Goal: Task Accomplishment & Management: Use online tool/utility

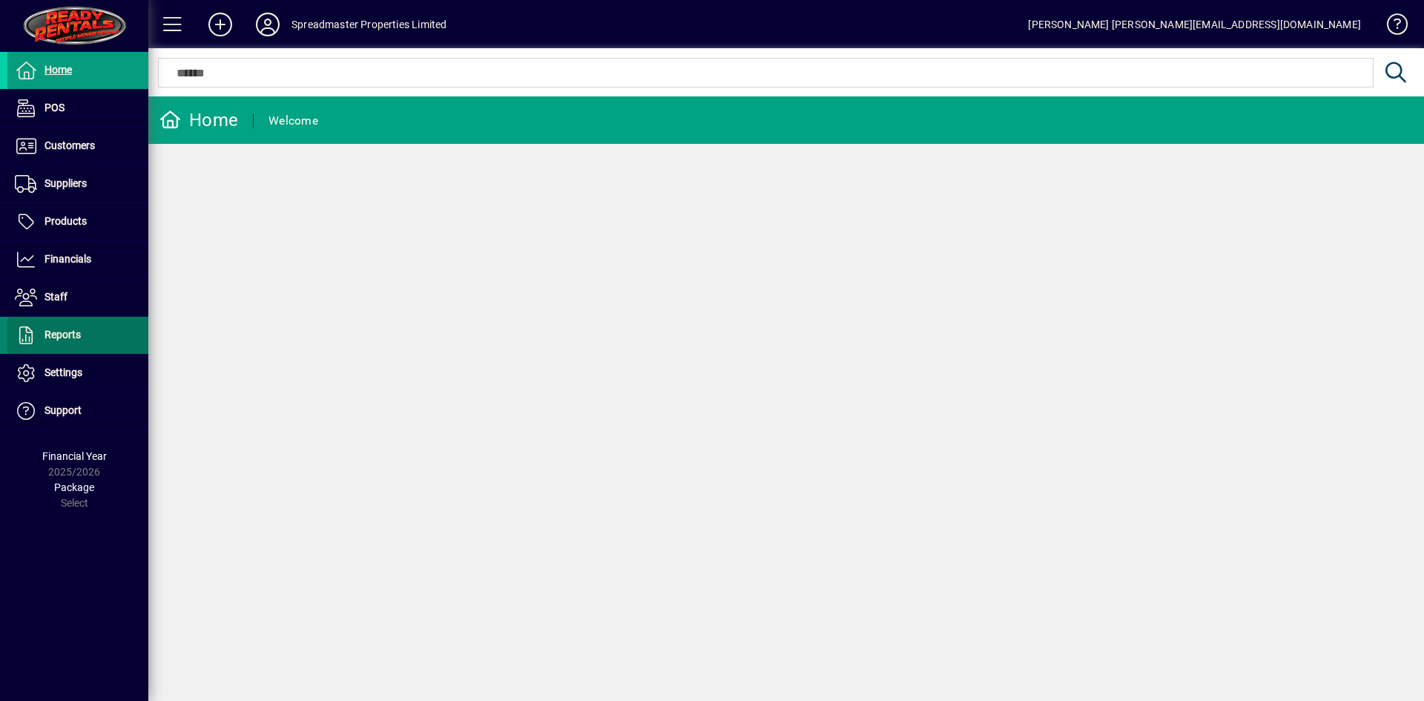
click at [60, 332] on span "Reports" at bounding box center [63, 335] width 36 height 12
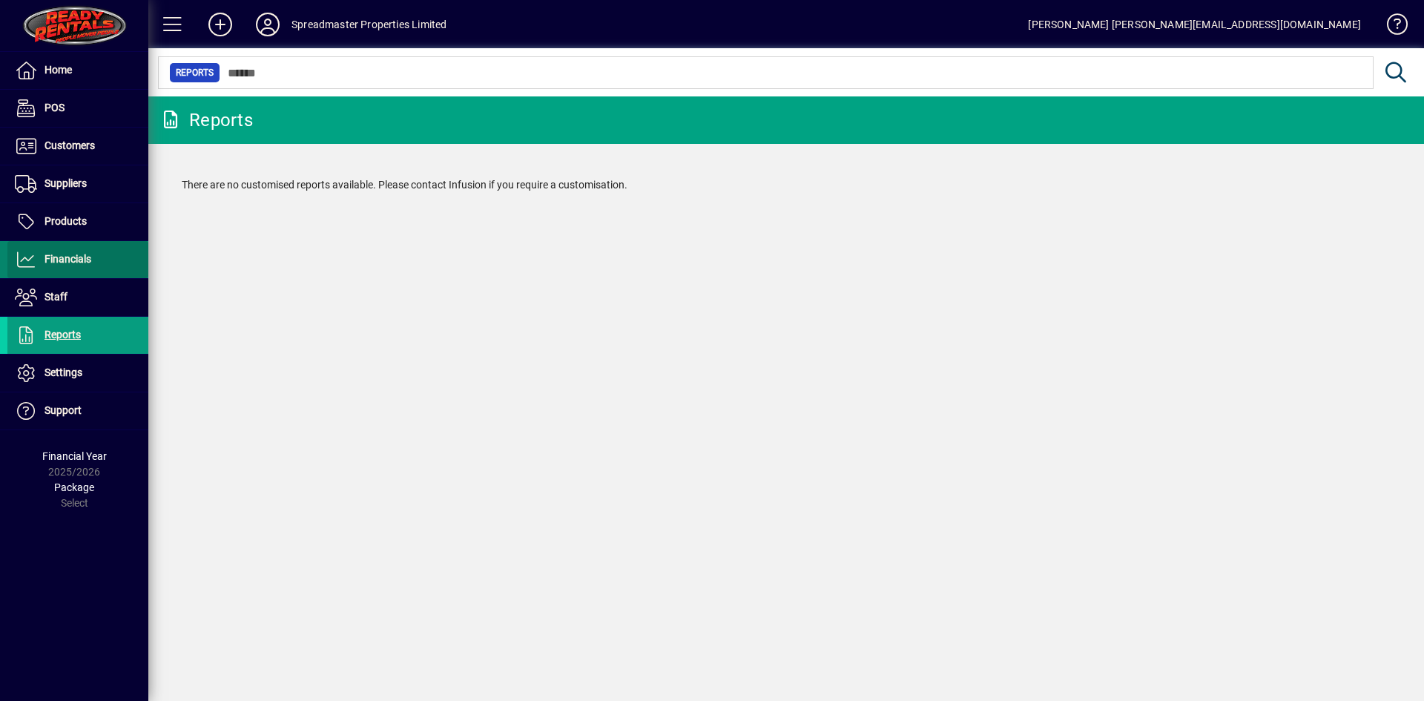
click at [62, 247] on span at bounding box center [77, 260] width 141 height 36
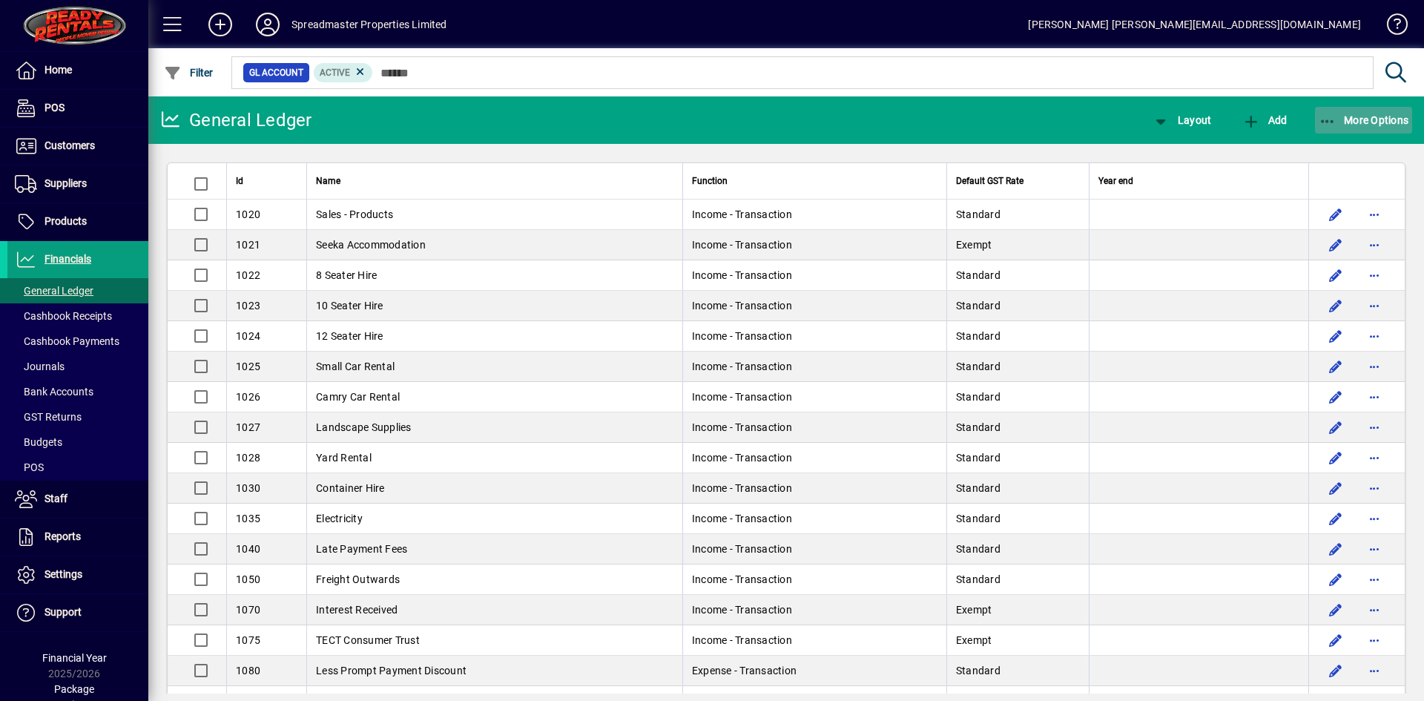
click at [1367, 116] on span "More Options" at bounding box center [1364, 120] width 90 height 12
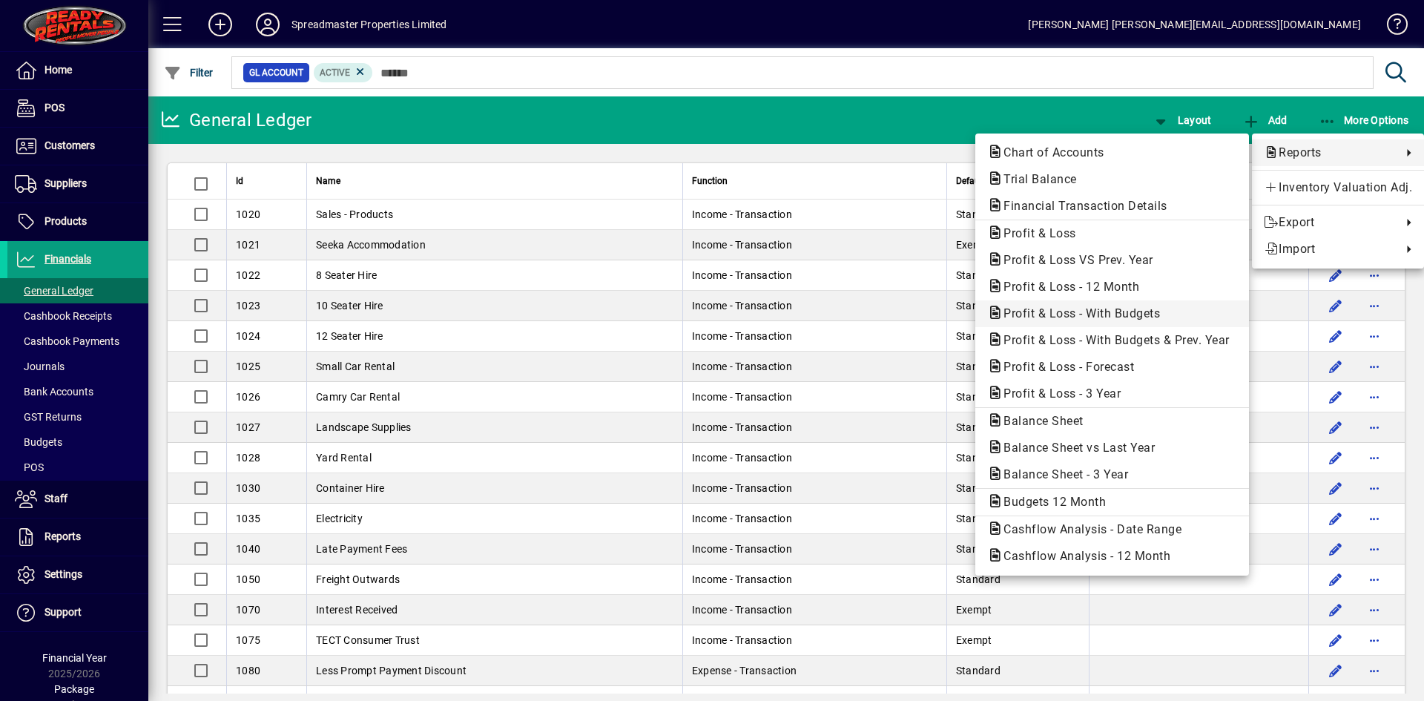
click at [1095, 314] on span "Profit & Loss - With Budgets" at bounding box center [1077, 313] width 180 height 14
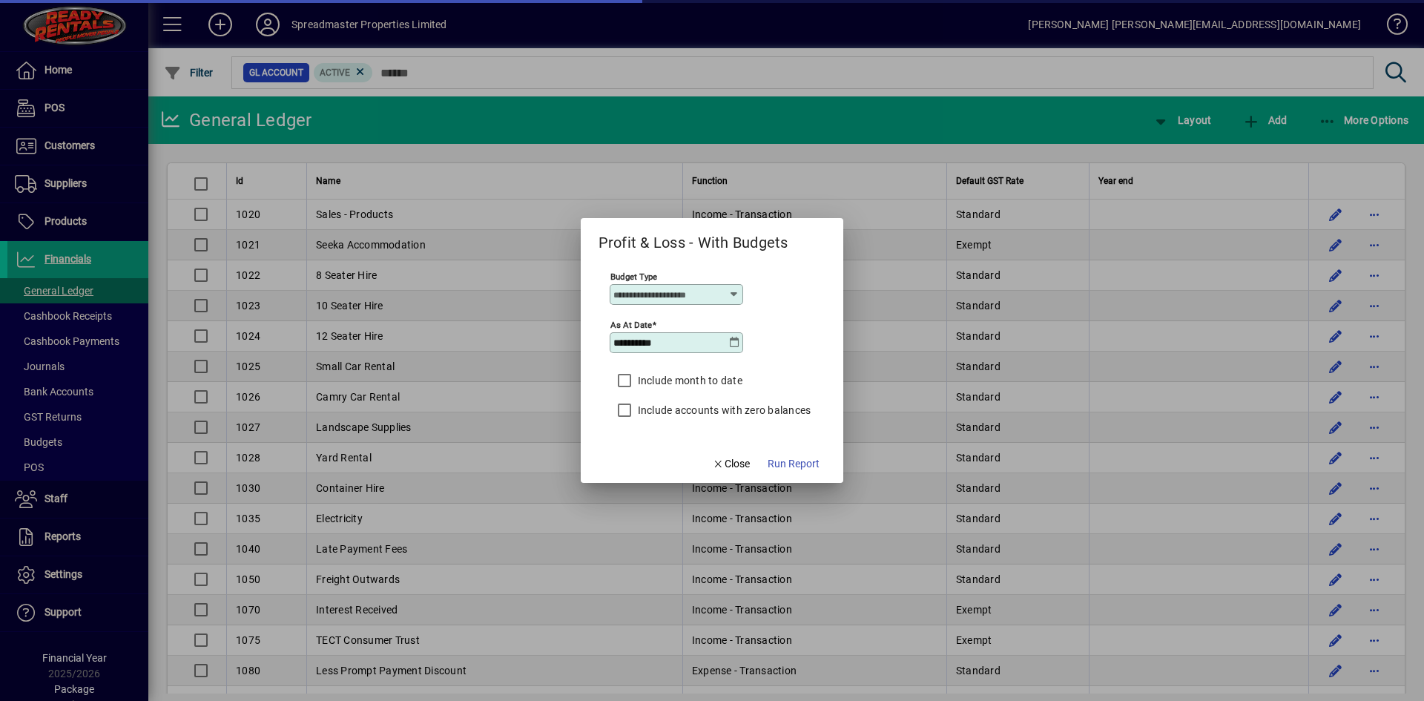
type input "****"
click at [728, 343] on icon at bounding box center [734, 343] width 12 height 12
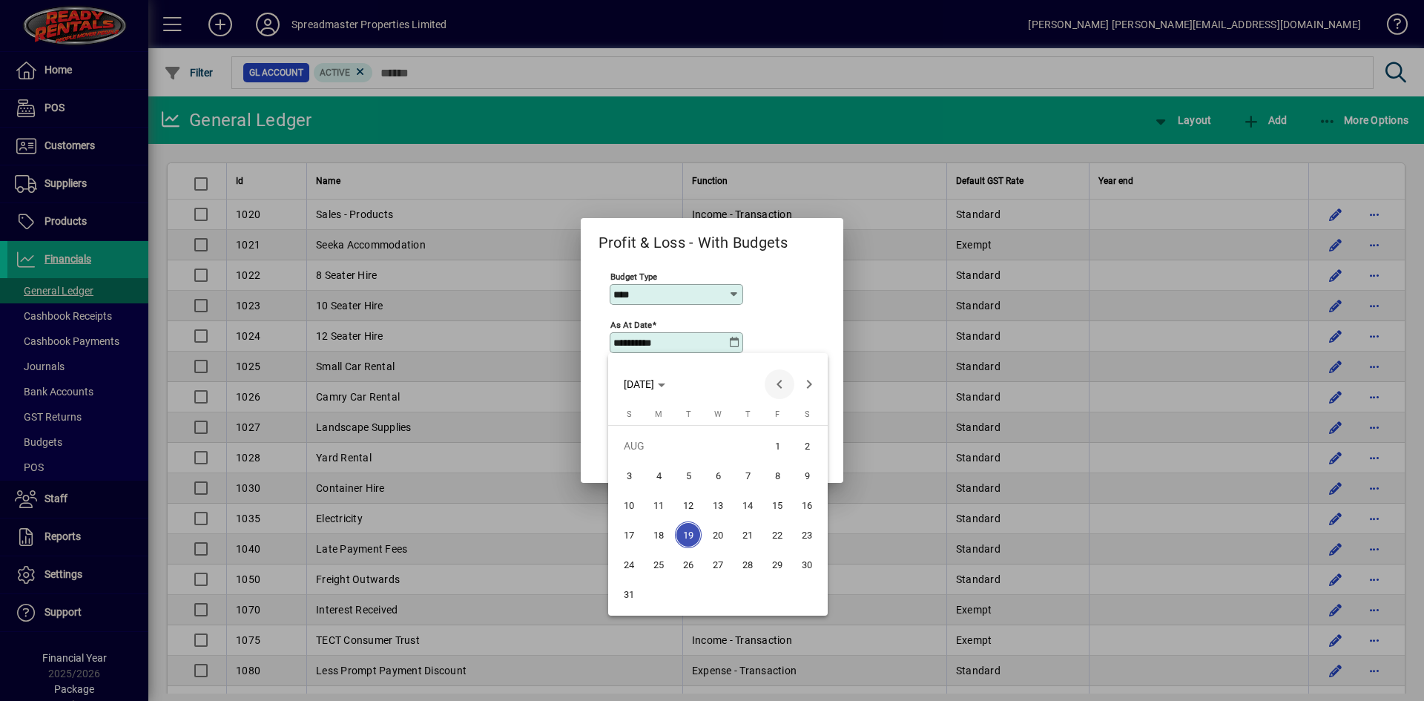
click at [778, 374] on span "Previous month" at bounding box center [780, 384] width 30 height 30
click at [757, 595] on span "31" at bounding box center [747, 594] width 27 height 27
type input "**********"
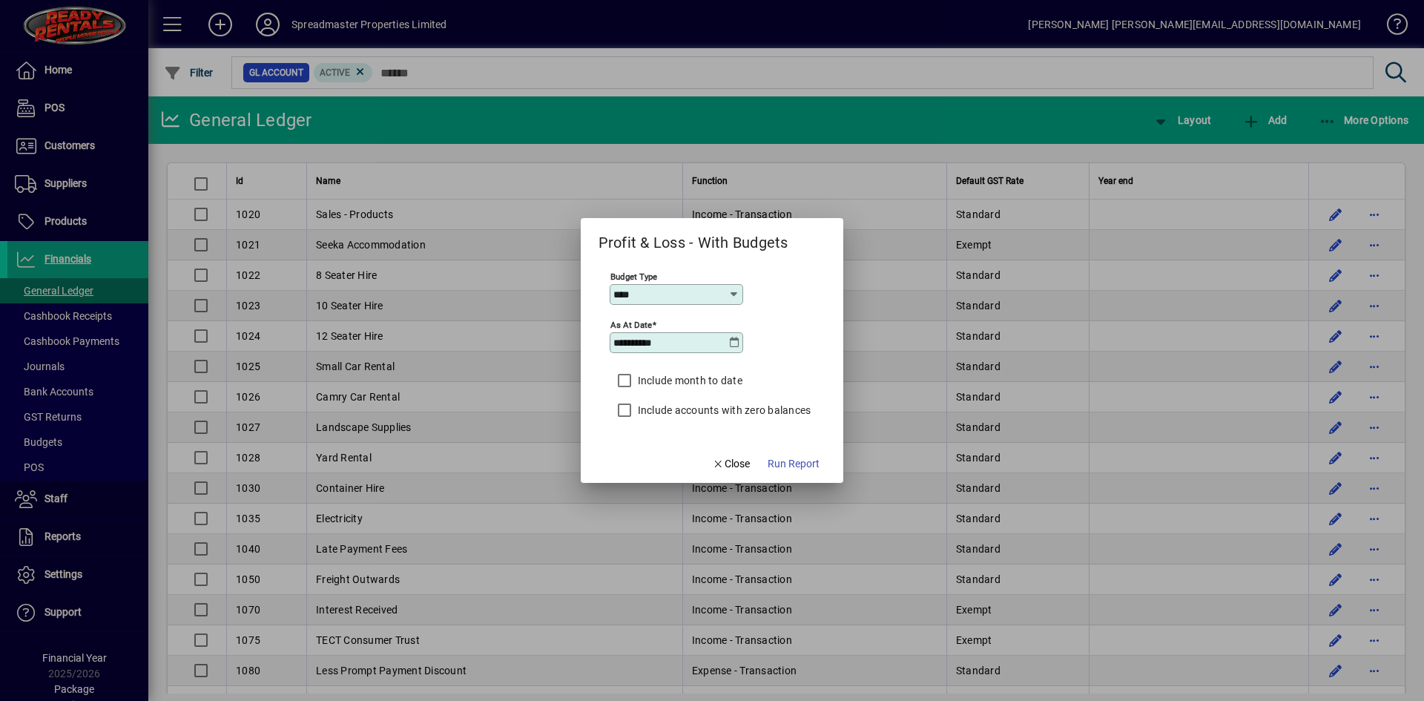
click at [696, 380] on label "Include month to date" at bounding box center [689, 380] width 108 height 15
click at [811, 472] on span "button" at bounding box center [794, 464] width 64 height 36
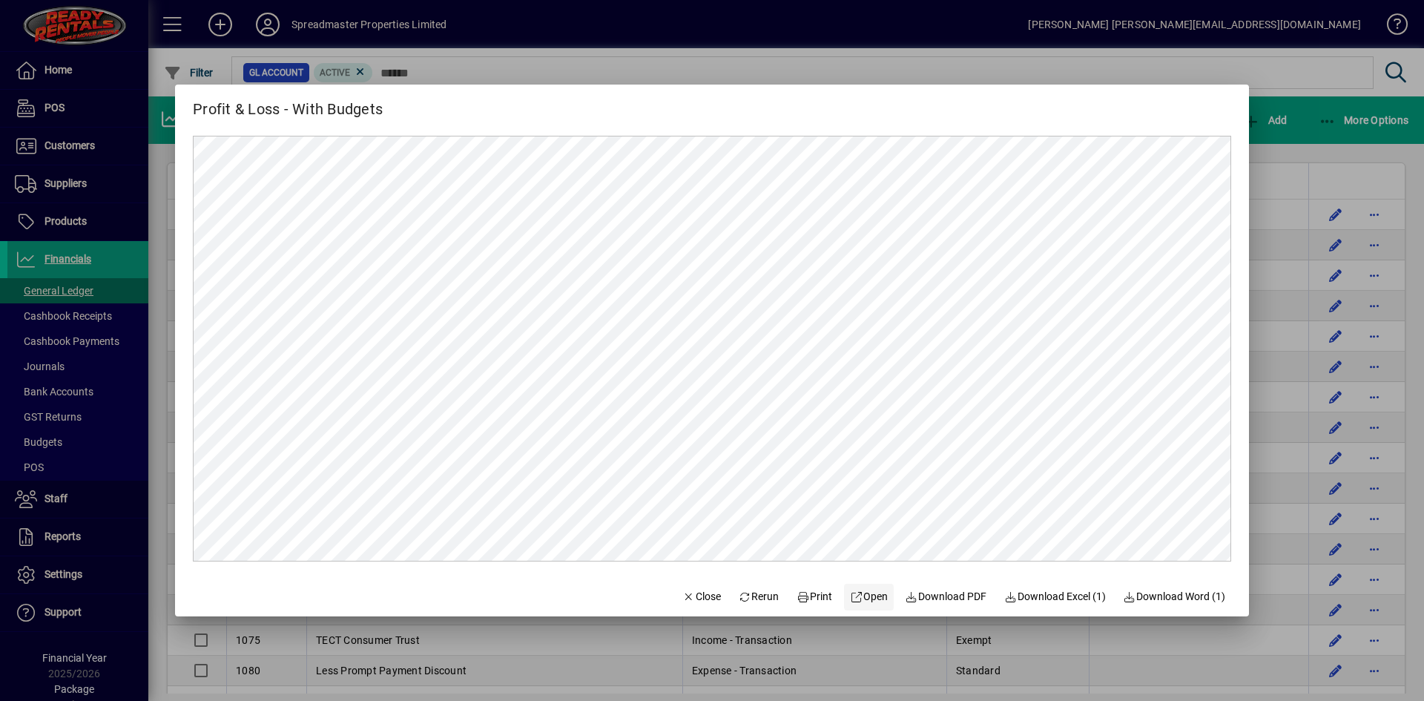
click at [871, 598] on span "Open" at bounding box center [869, 597] width 38 height 16
click at [687, 599] on span "Close" at bounding box center [701, 597] width 39 height 16
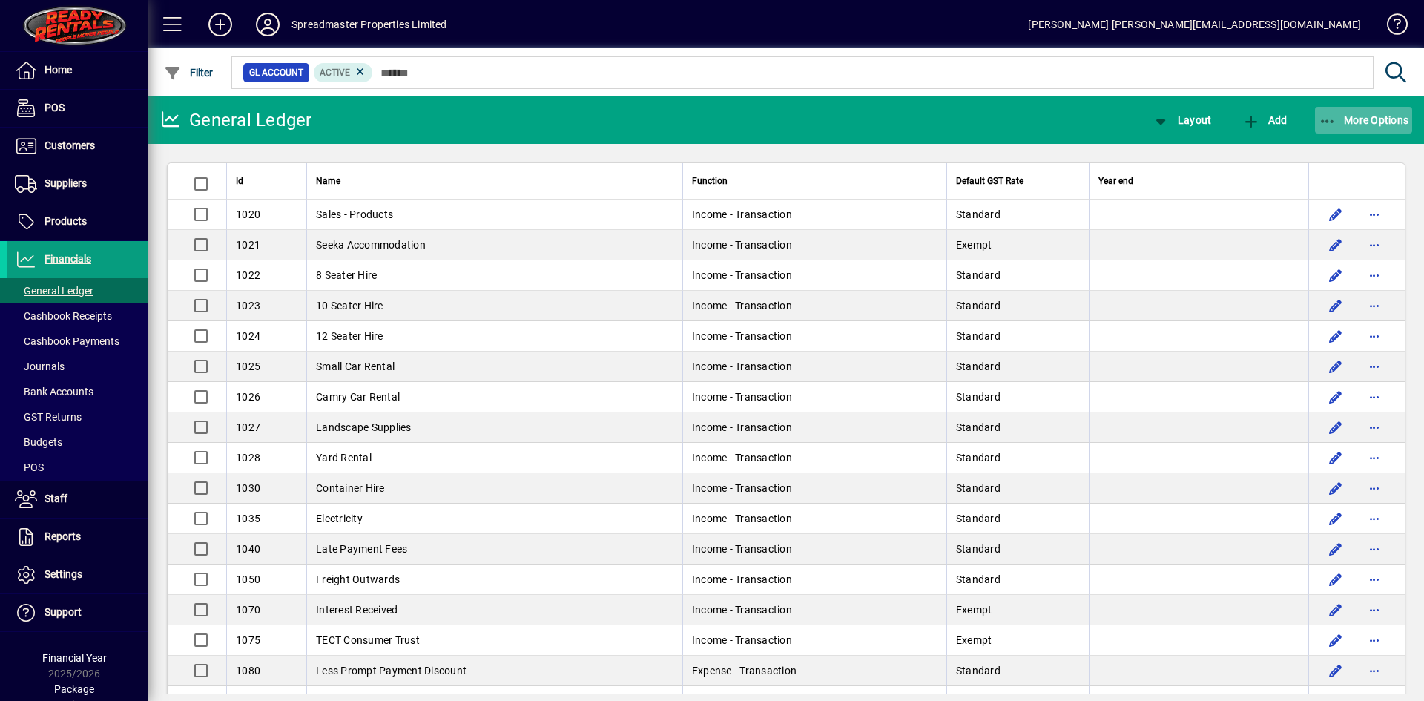
click at [1348, 114] on span "More Options" at bounding box center [1364, 120] width 90 height 12
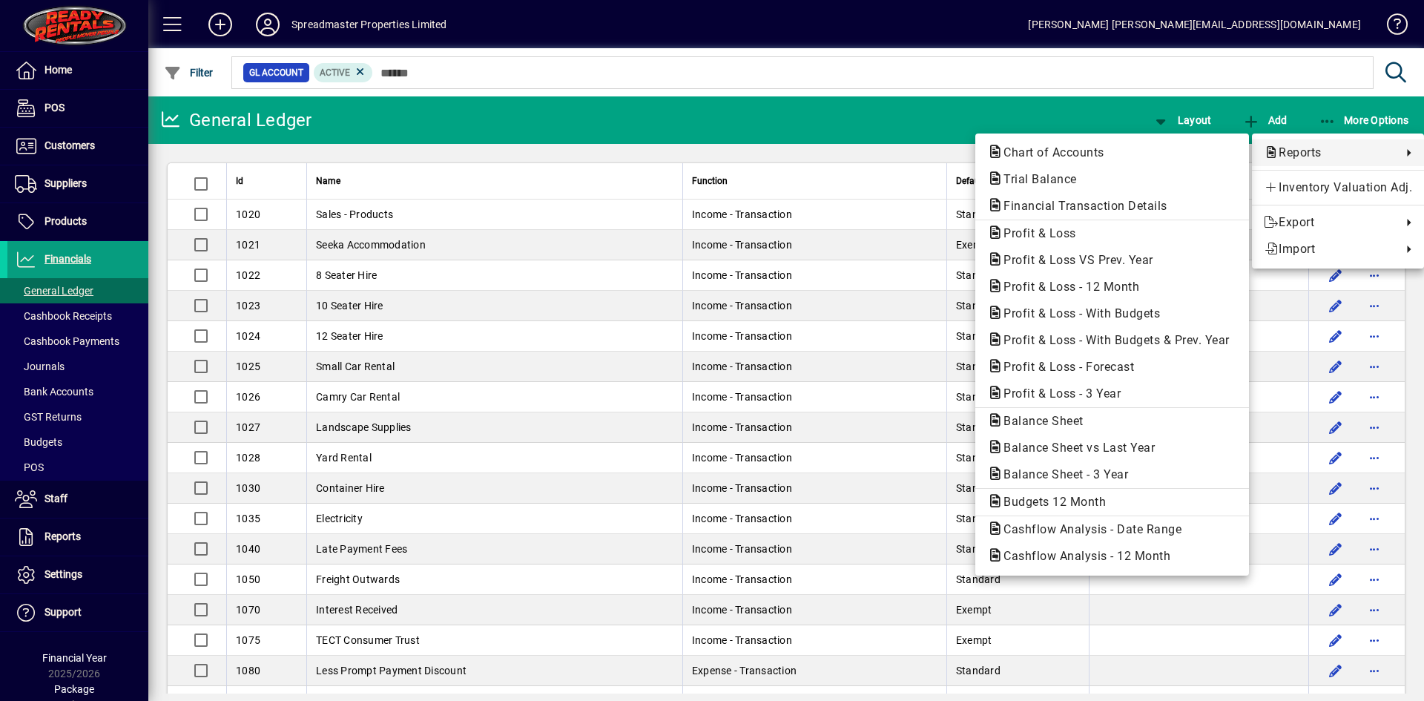
click at [67, 139] on div at bounding box center [712, 350] width 1424 height 701
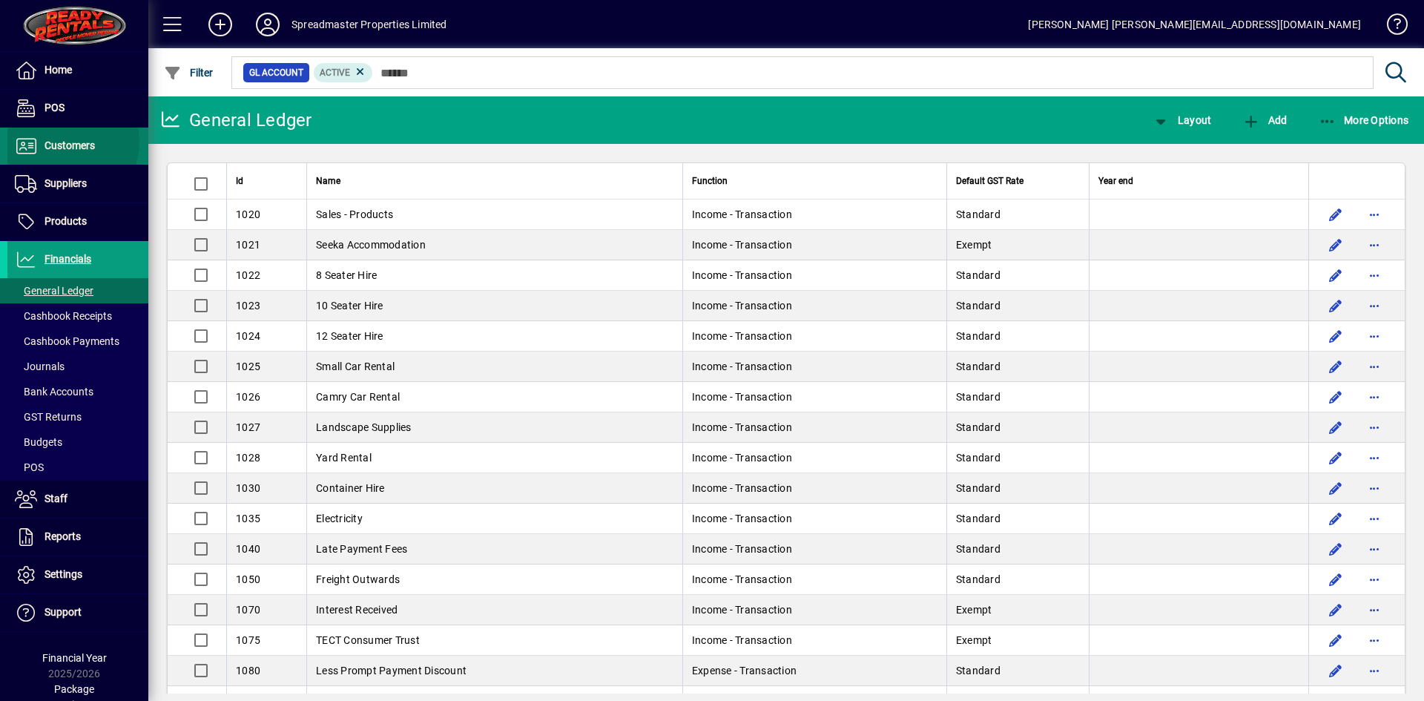
click at [65, 142] on span "Customers" at bounding box center [70, 145] width 50 height 12
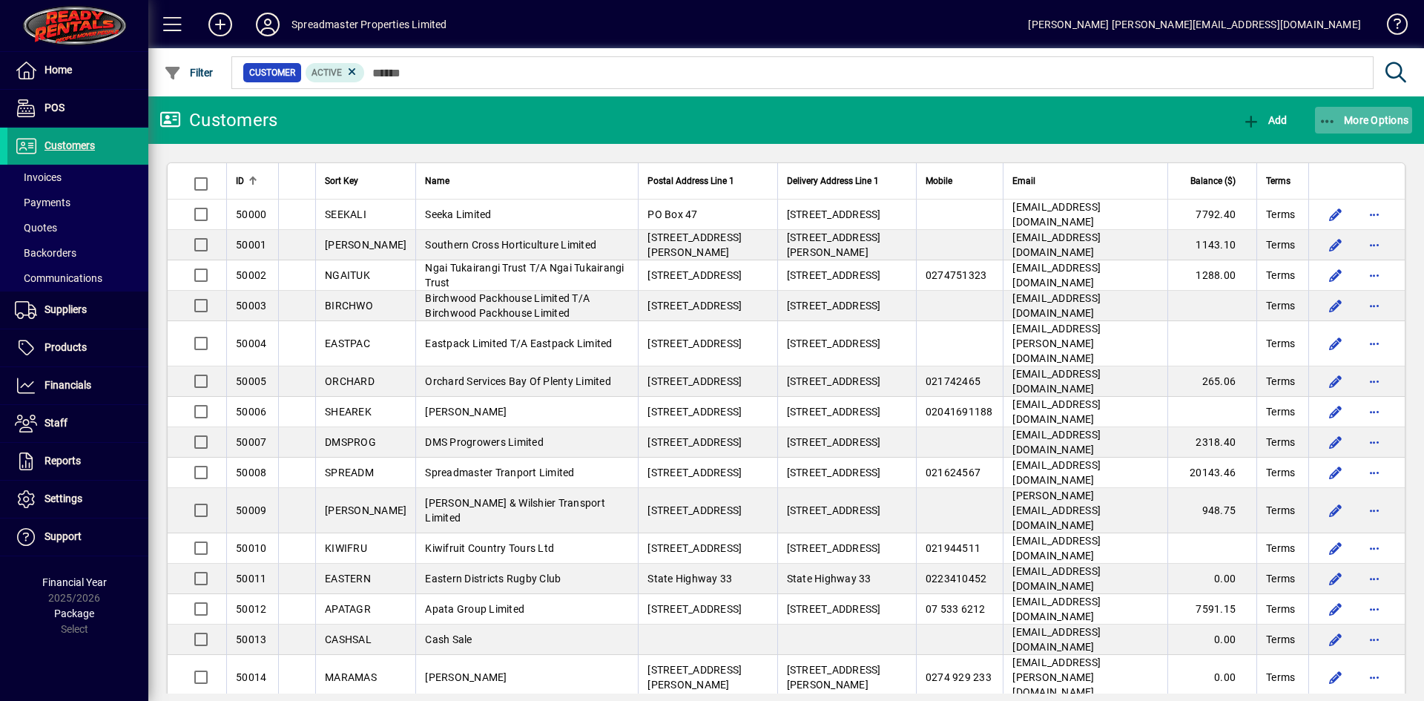
click at [1377, 117] on span "More Options" at bounding box center [1364, 120] width 90 height 12
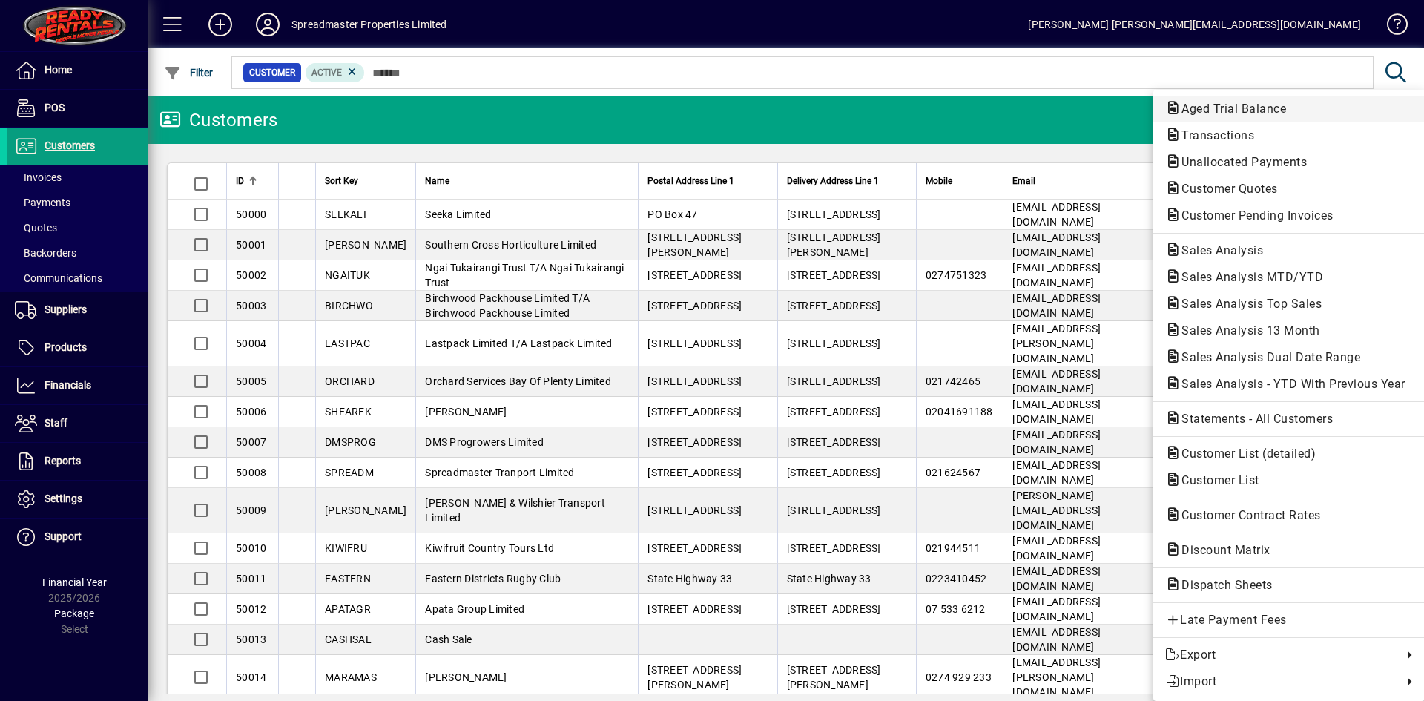
click at [1230, 104] on span "Aged Trial Balance" at bounding box center [1229, 109] width 128 height 14
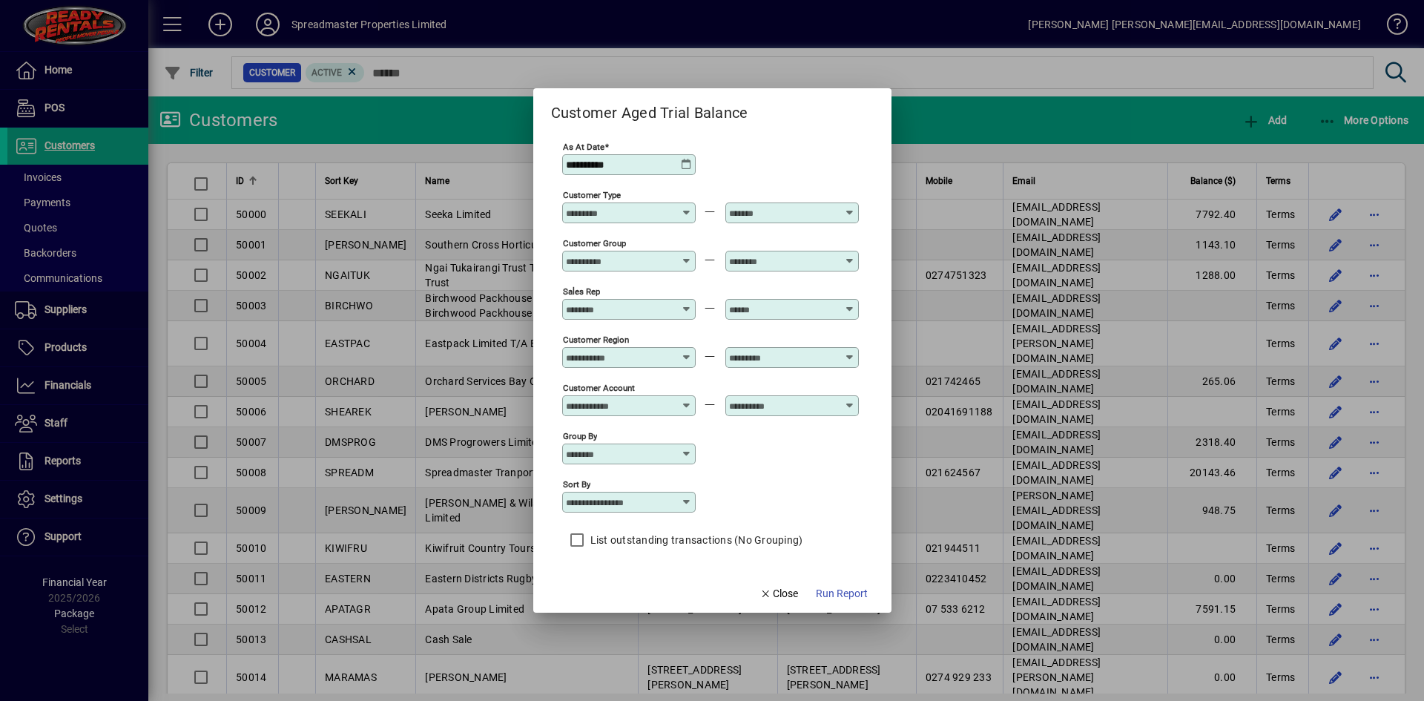
click at [690, 160] on icon at bounding box center [687, 165] width 12 height 12
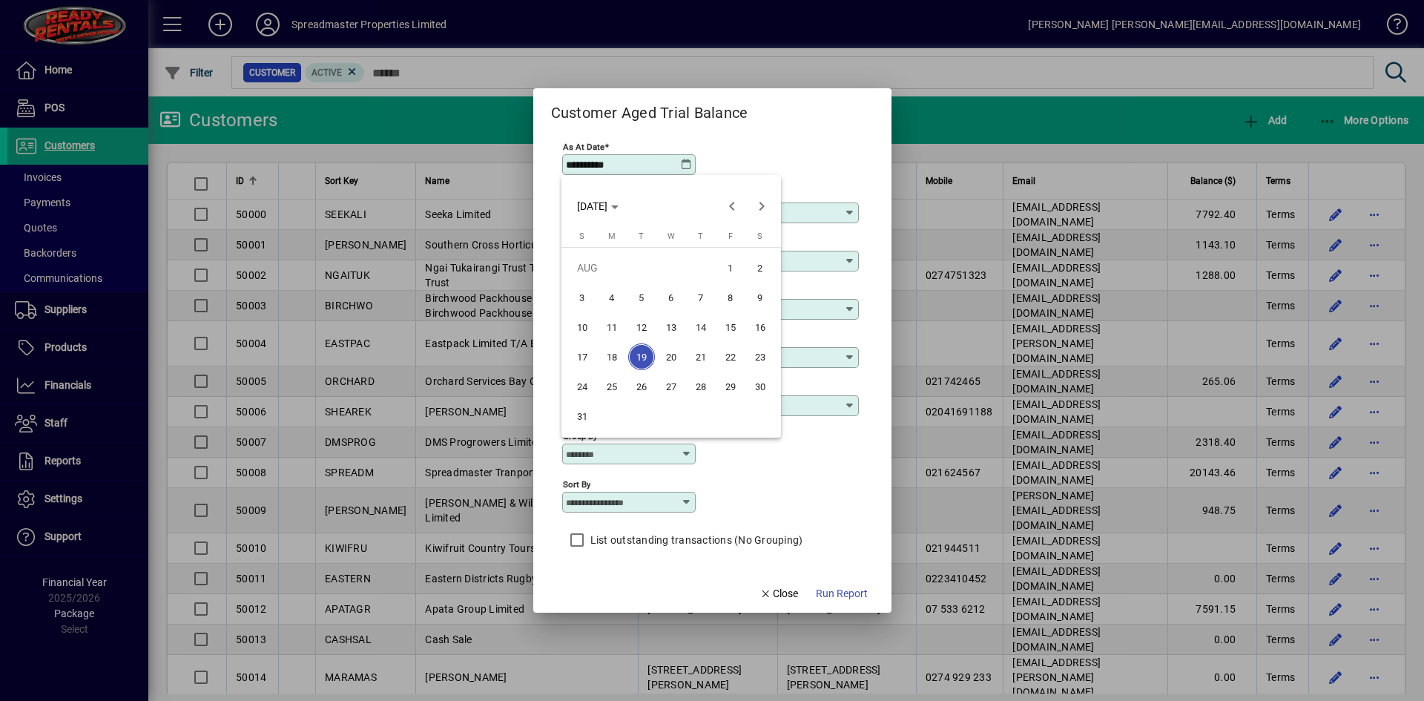
click at [780, 154] on div at bounding box center [712, 350] width 1424 height 701
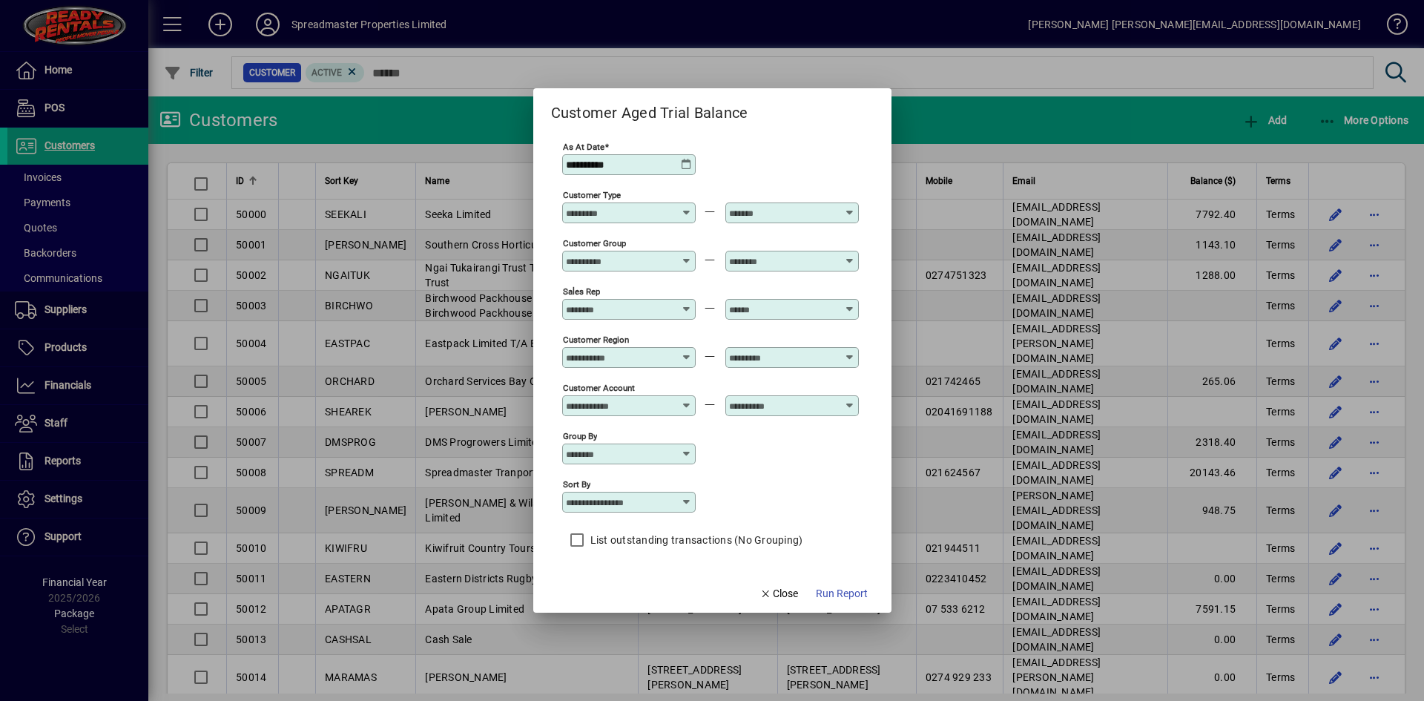
click at [648, 500] on input "Sort by" at bounding box center [623, 502] width 115 height 12
click at [631, 567] on mat-option "Customer Name" at bounding box center [618, 577] width 115 height 39
type input "**********"
click at [849, 591] on span "Run Report" at bounding box center [842, 594] width 52 height 16
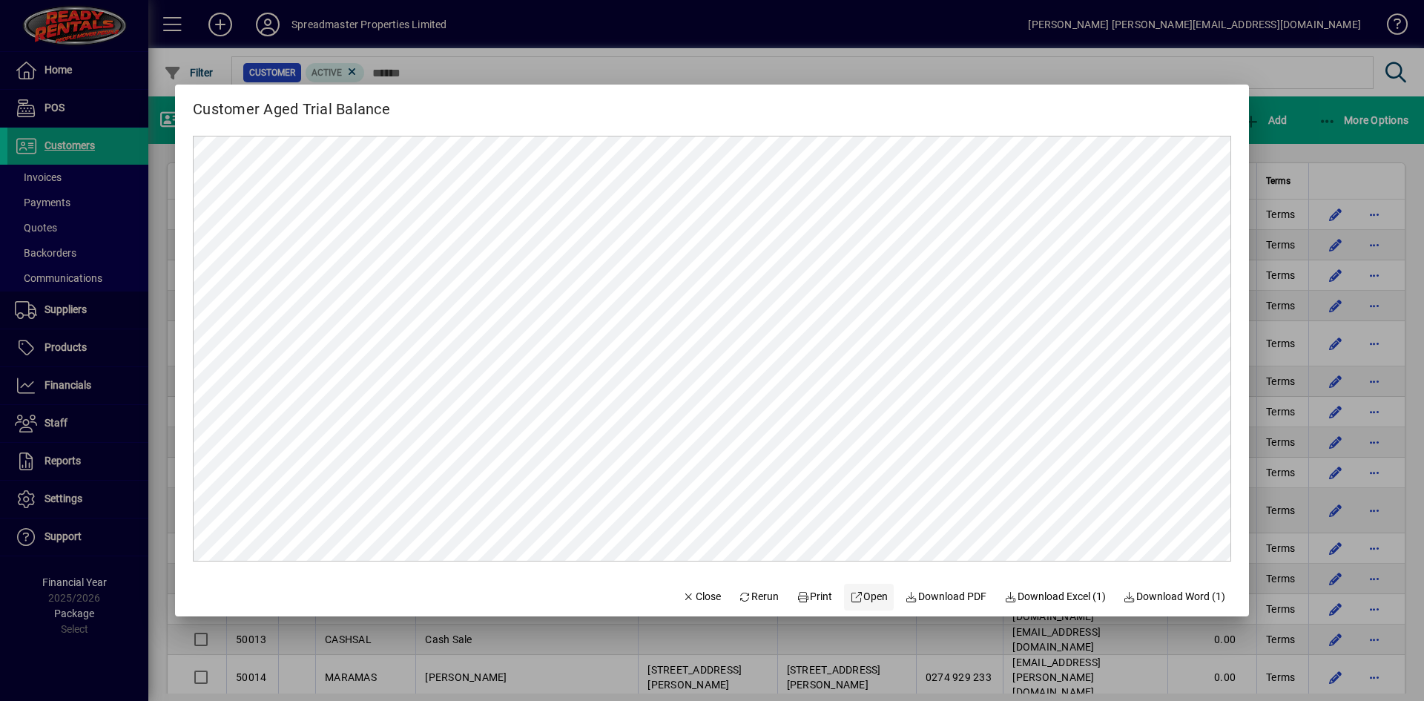
click at [863, 594] on span "Open" at bounding box center [869, 597] width 38 height 16
click at [682, 604] on span "Close" at bounding box center [701, 597] width 39 height 16
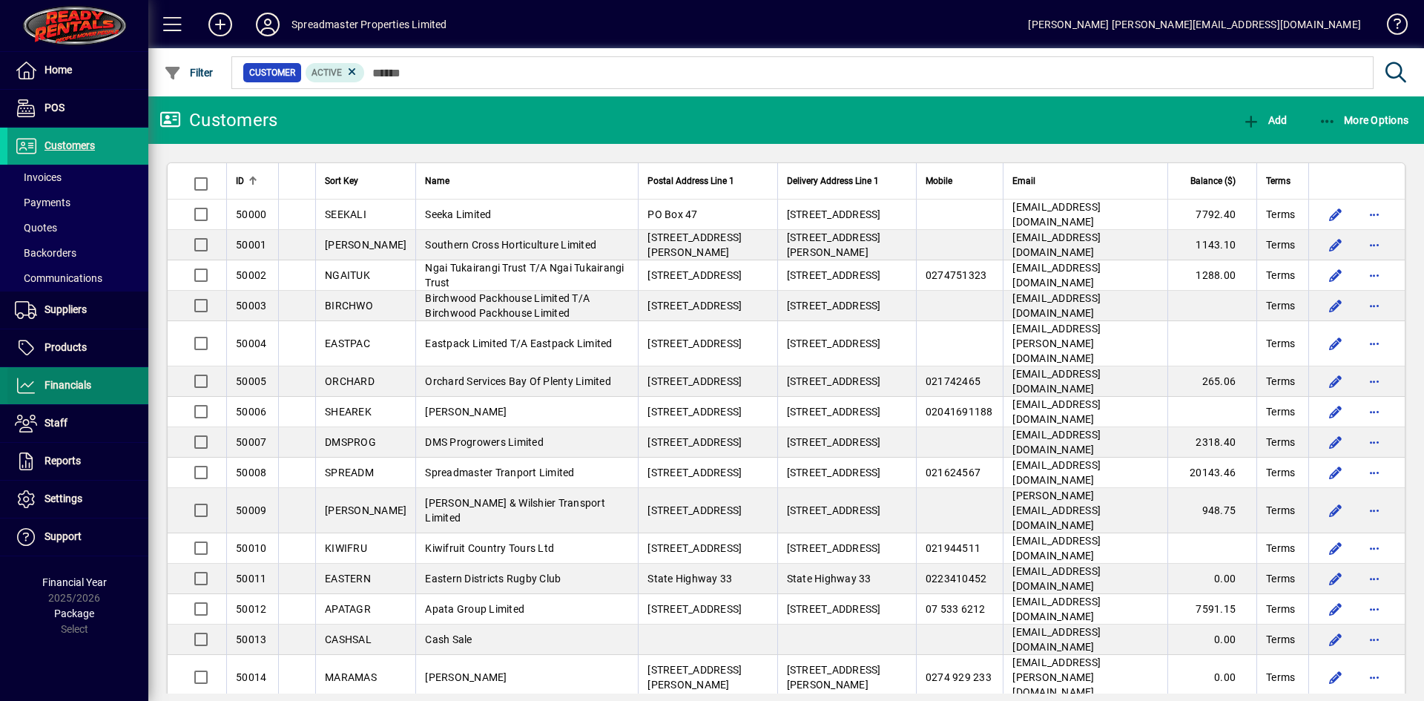
click at [72, 378] on span "Financials" at bounding box center [49, 386] width 84 height 18
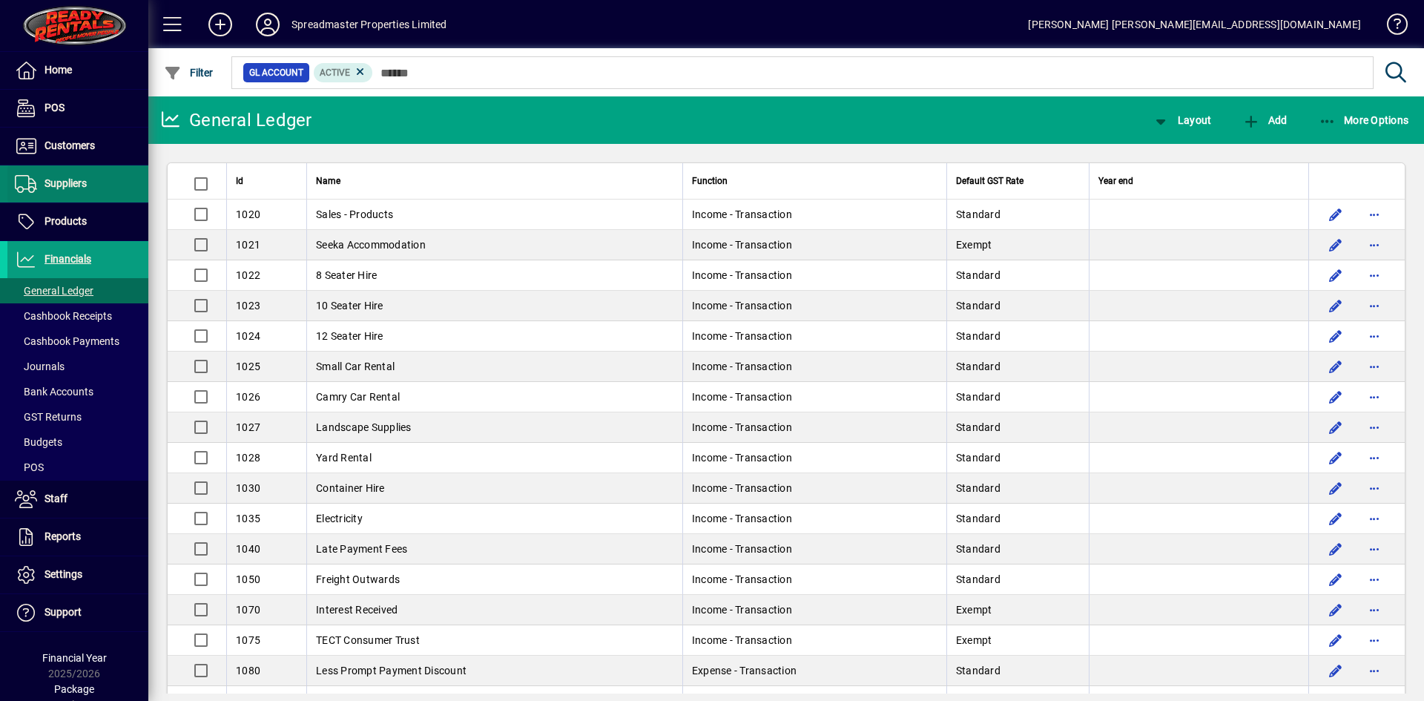
click at [83, 183] on span "Suppliers" at bounding box center [66, 183] width 42 height 12
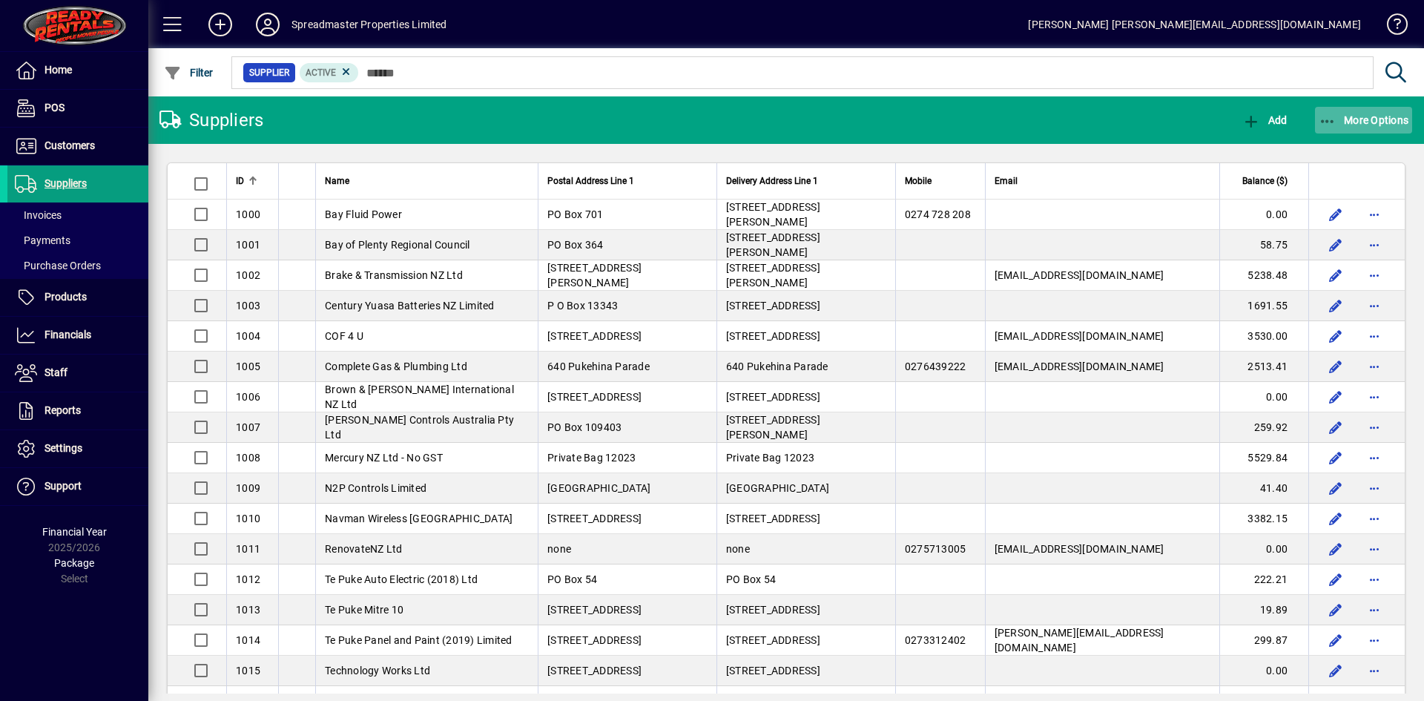
click at [1346, 132] on span "button" at bounding box center [1364, 120] width 98 height 36
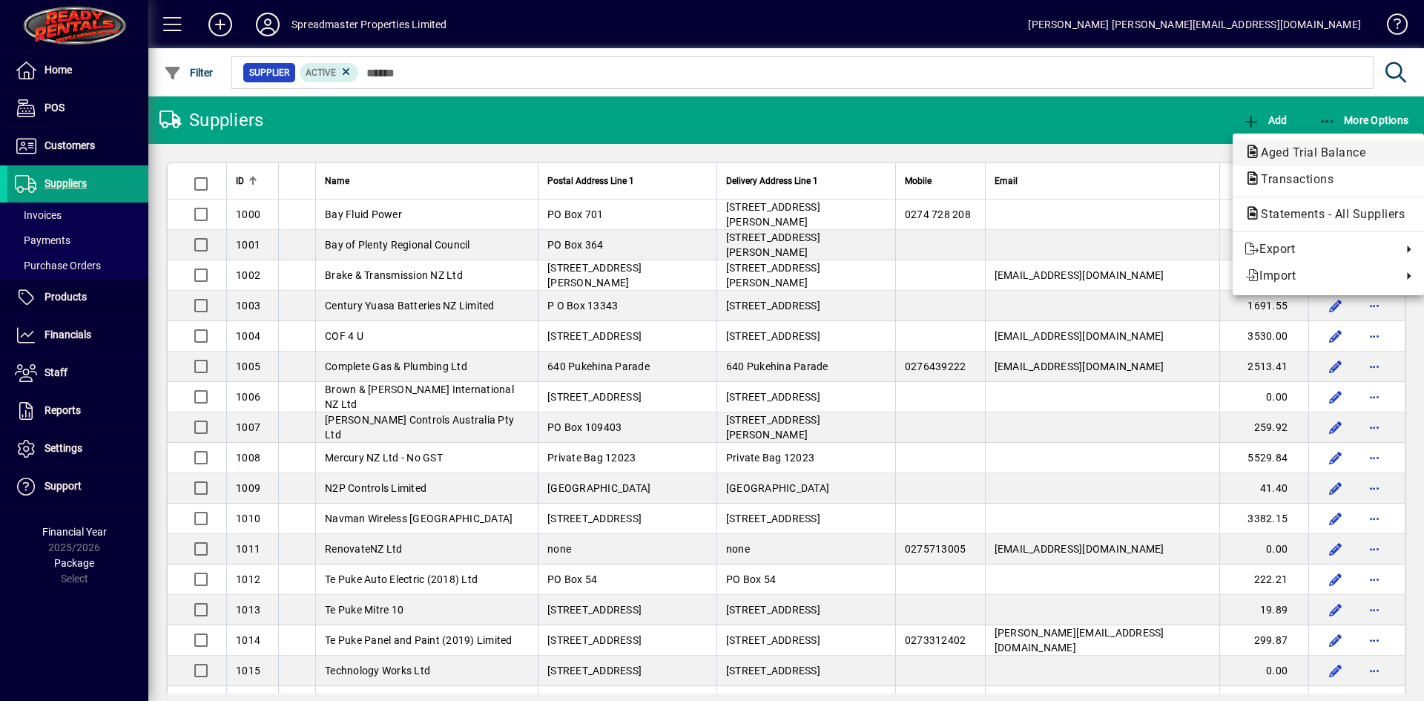
click at [1313, 156] on span "Aged Trial Balance" at bounding box center [1309, 152] width 128 height 14
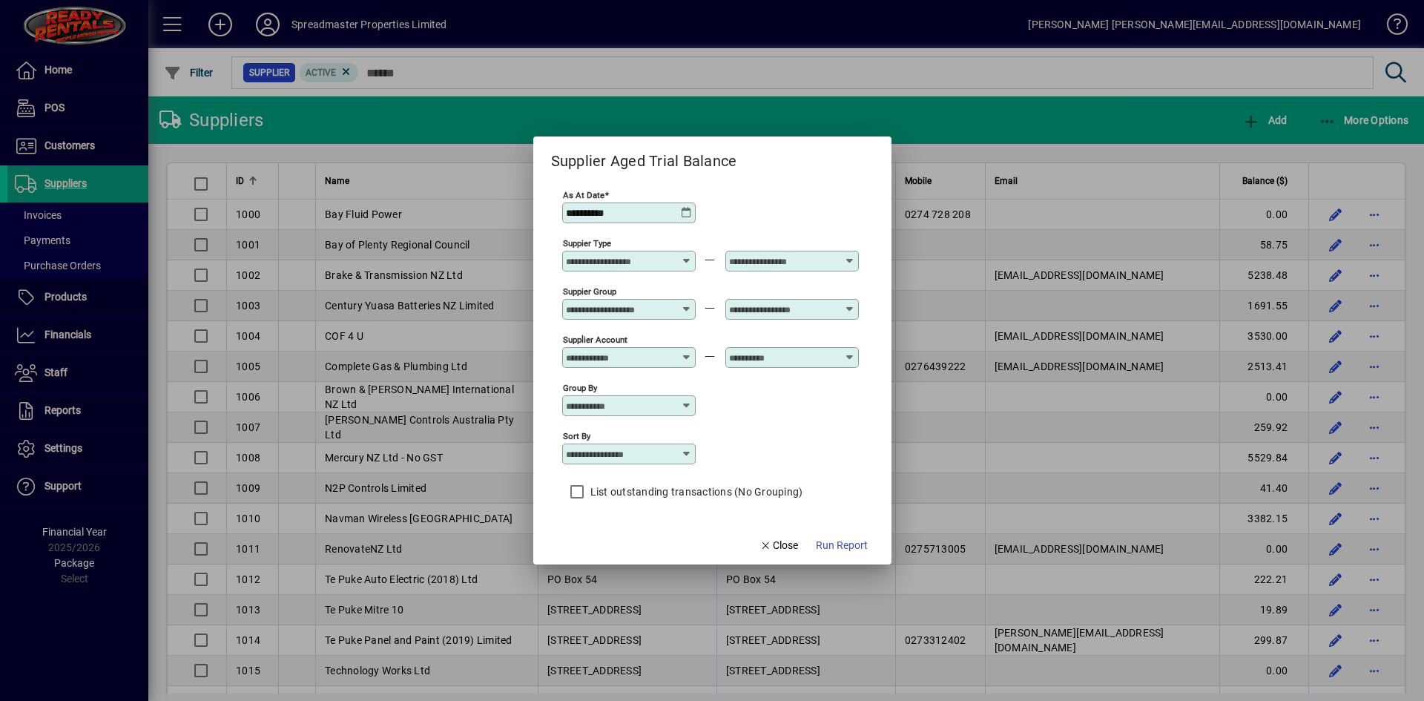
click at [634, 464] on div "Sort by" at bounding box center [629, 454] width 134 height 21
click at [609, 540] on div "Supplier Name" at bounding box center [608, 545] width 71 height 16
type input "**********"
click at [844, 544] on span "Run Report" at bounding box center [842, 546] width 52 height 16
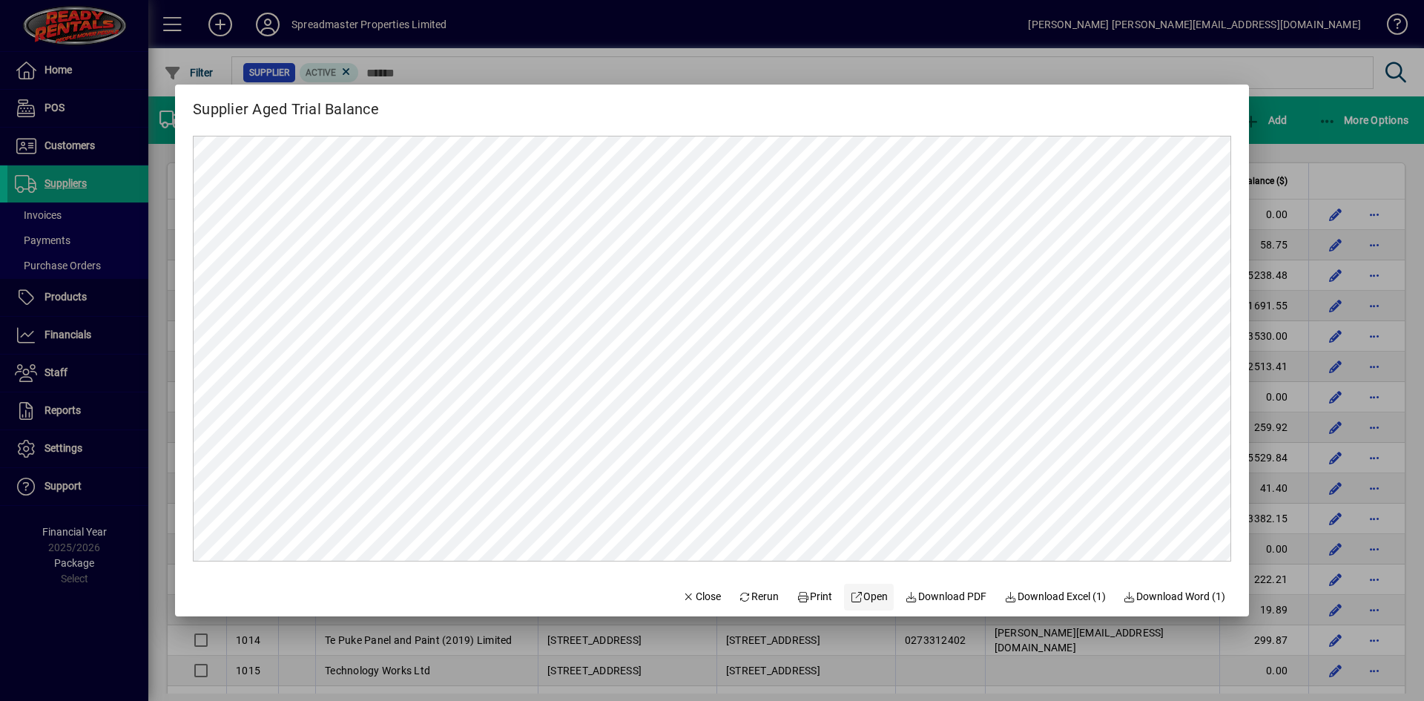
click at [860, 606] on span at bounding box center [869, 597] width 50 height 36
click at [627, 29] on div at bounding box center [712, 350] width 1424 height 701
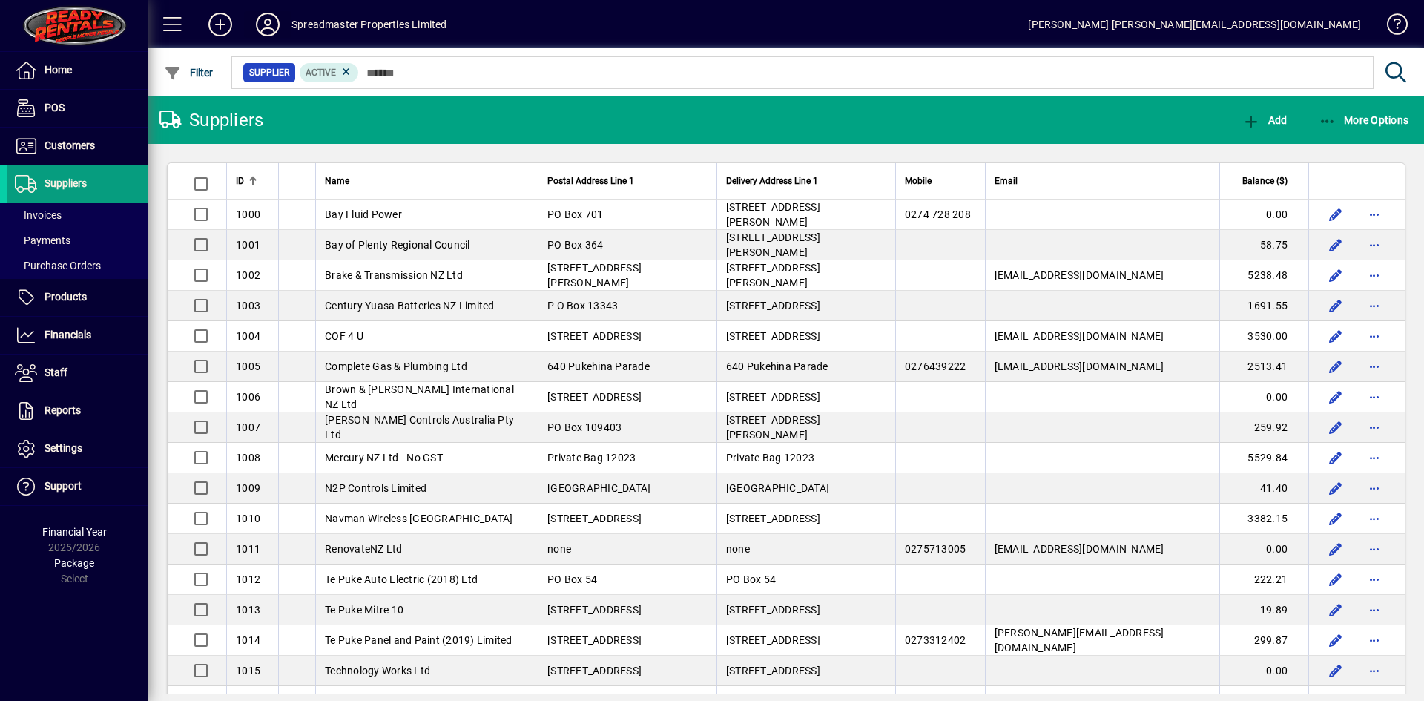
click at [274, 24] on icon at bounding box center [268, 25] width 30 height 24
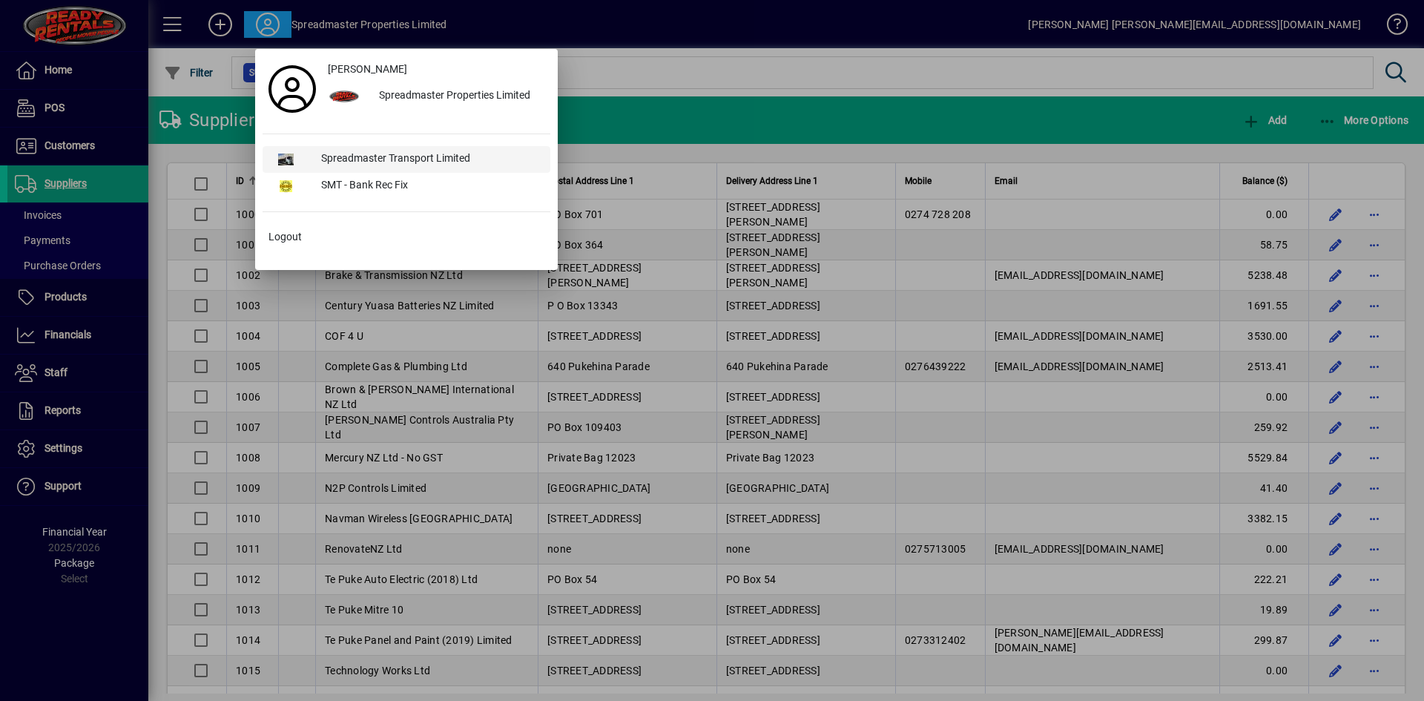
click at [332, 160] on div "Spreadmaster Transport Limited" at bounding box center [429, 159] width 241 height 27
